Goal: Transaction & Acquisition: Purchase product/service

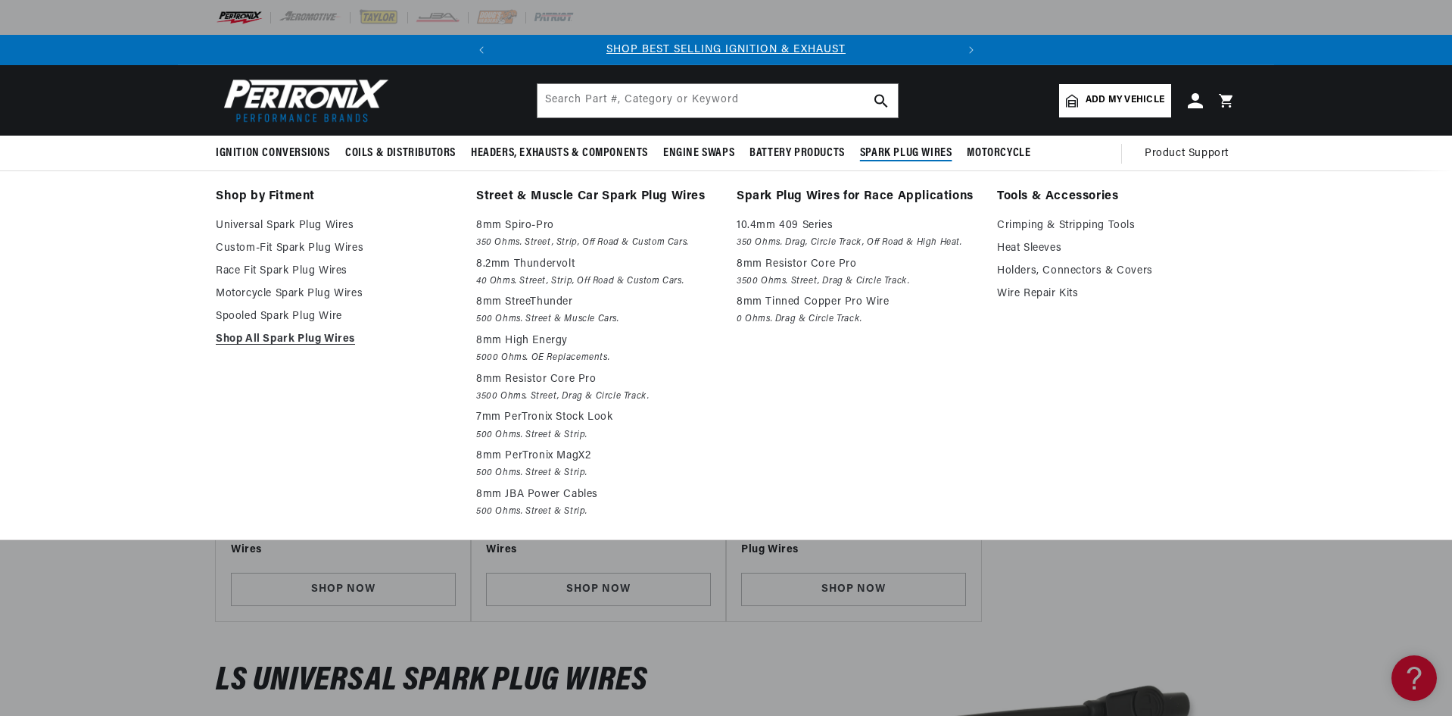
click at [919, 149] on span "Spark Plug Wires" at bounding box center [906, 153] width 92 height 16
click at [308, 345] on link "Shop All Spark Plug Wires" at bounding box center [335, 339] width 239 height 18
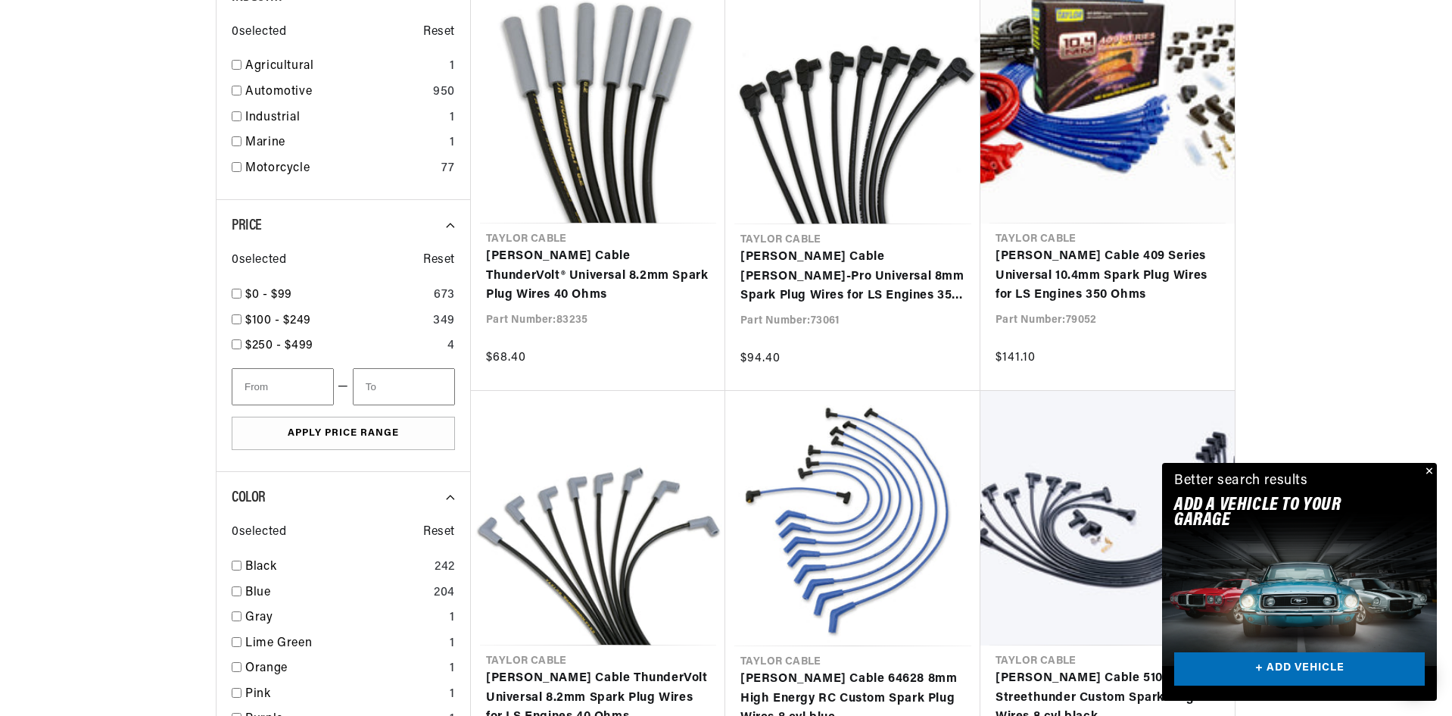
scroll to position [1363, 0]
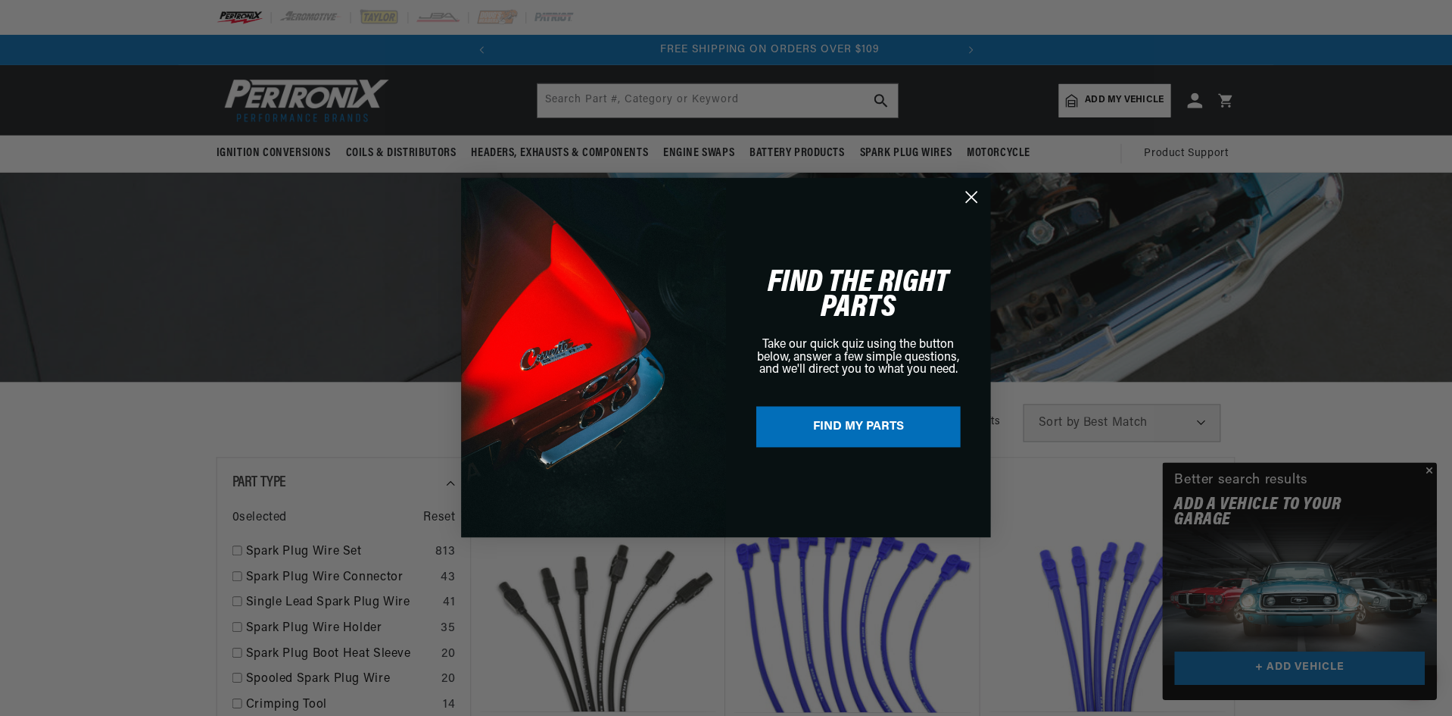
scroll to position [0, 459]
click at [969, 197] on circle "Close dialog" at bounding box center [972, 197] width 25 height 25
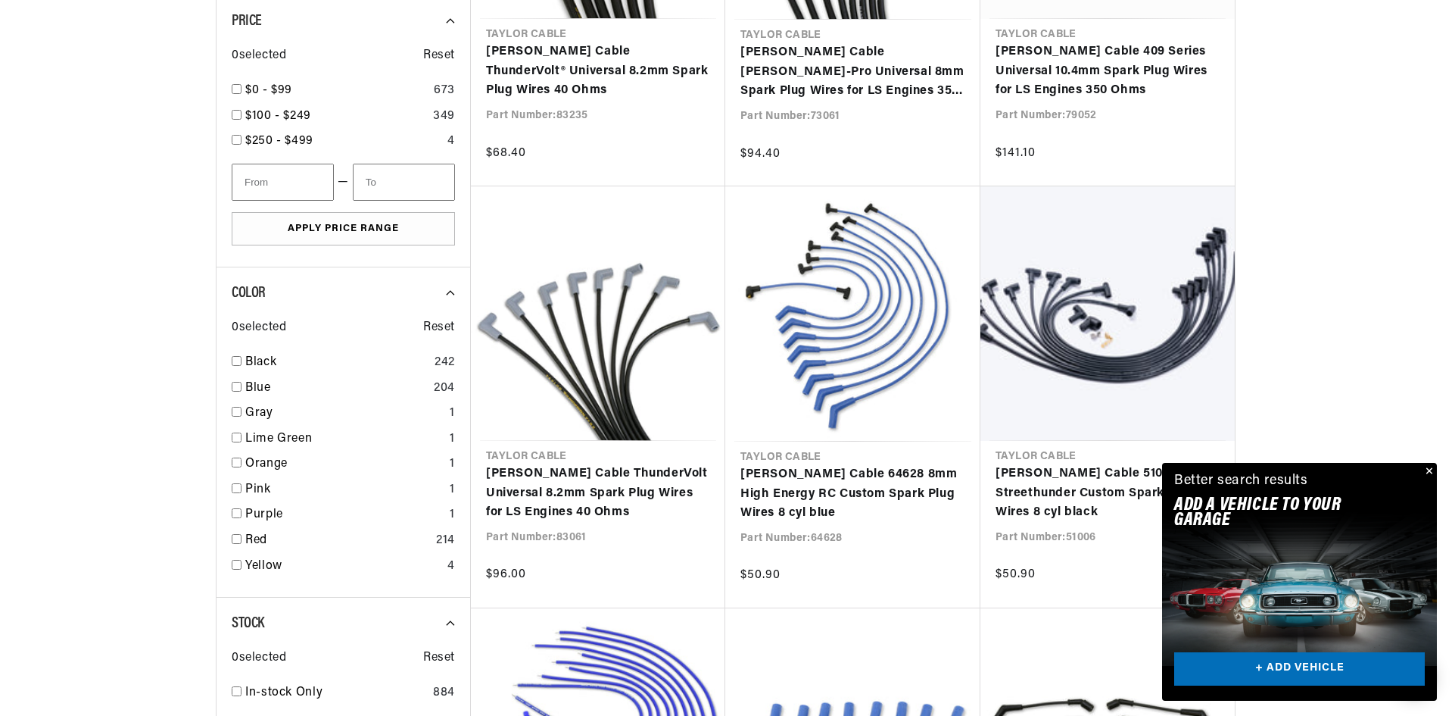
scroll to position [0, 216]
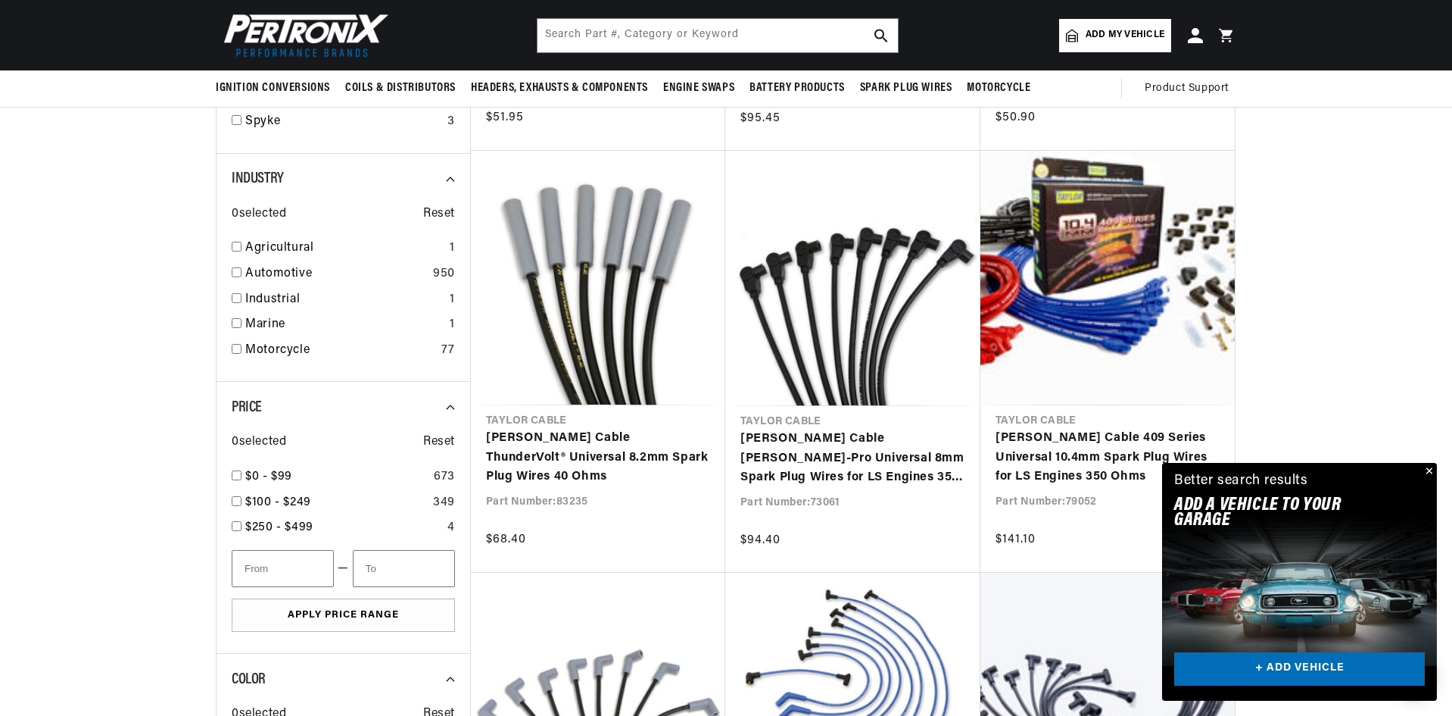
scroll to position [0, 459]
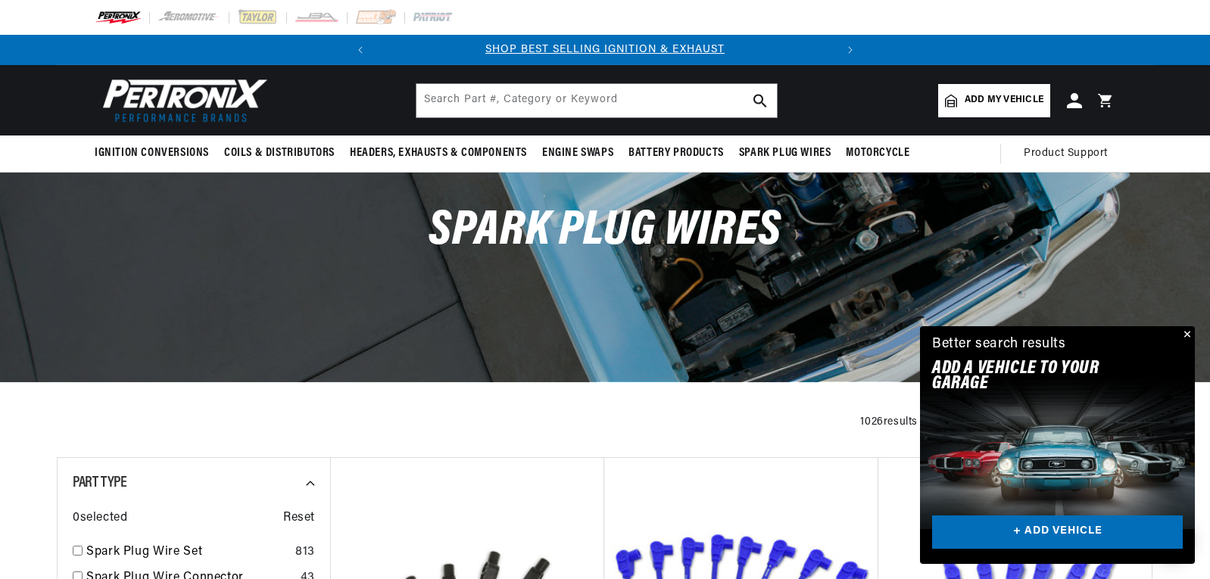
click at [1210, 64] on html "Skip to content Your cart Your cart is empty Get the right parts the first time…" at bounding box center [605, 289] width 1210 height 579
click at [1206, 62] on div "SHOP BEST SELLING IGNITION & EXHAUST FREE SHIPPING ON ORDERS OVER $109" at bounding box center [605, 50] width 1210 height 30
